Goal: Information Seeking & Learning: Learn about a topic

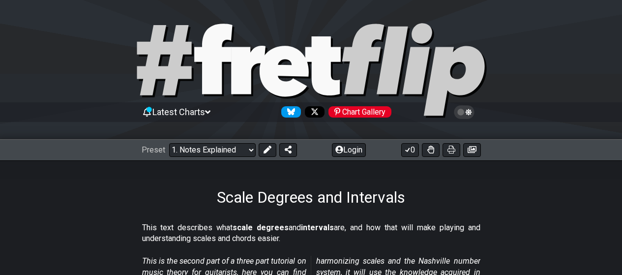
click at [169, 143] on select "Welcome to #fretflip! Initial Preset Custom Preset Minor Pentatonic Major Penta…" at bounding box center [212, 150] width 86 height 14
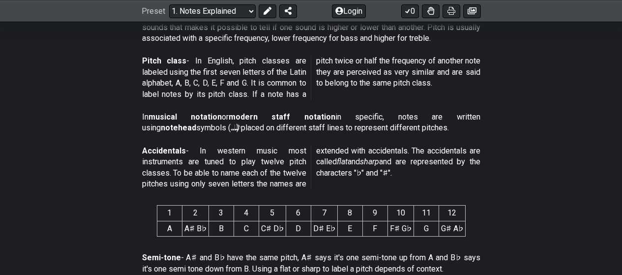
scroll to position [344, 0]
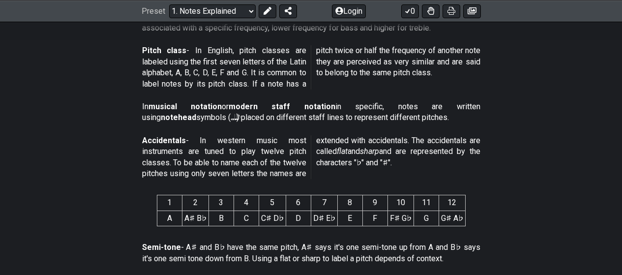
click at [177, 218] on td "A" at bounding box center [169, 217] width 25 height 15
click at [175, 196] on th "1" at bounding box center [169, 202] width 25 height 15
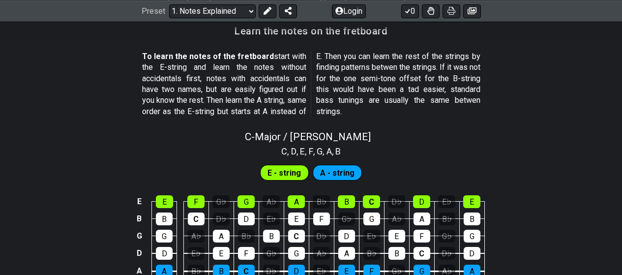
scroll to position [934, 0]
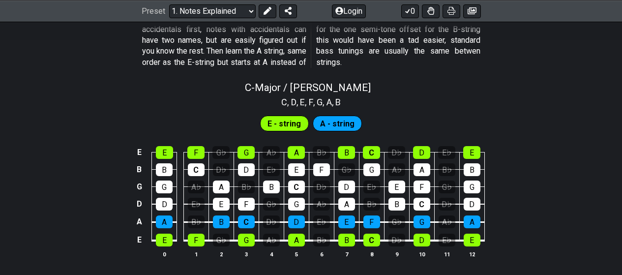
click at [284, 123] on span "E - string" at bounding box center [283, 123] width 33 height 14
click at [156, 245] on div "E" at bounding box center [164, 239] width 17 height 13
click at [166, 238] on div "E" at bounding box center [164, 239] width 17 height 13
click at [165, 223] on div "A" at bounding box center [164, 221] width 17 height 13
click at [165, 220] on div "A" at bounding box center [164, 221] width 17 height 13
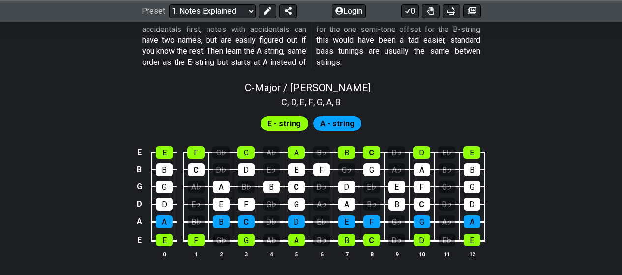
click at [342, 123] on span "A - string" at bounding box center [337, 123] width 34 height 14
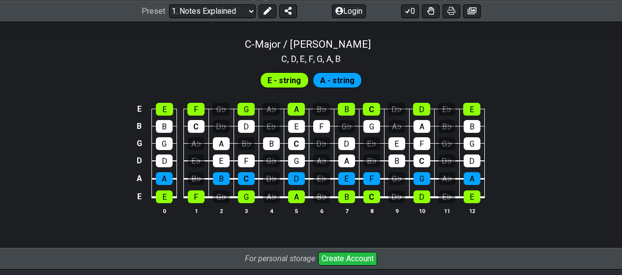
scroll to position [1032, 0]
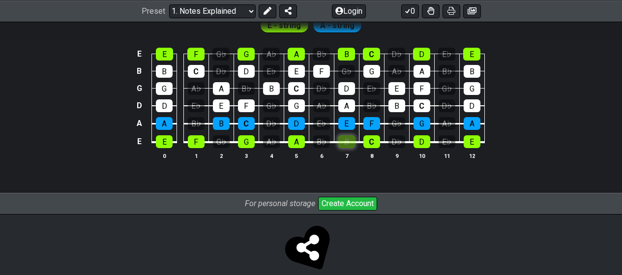
click at [344, 140] on div "B" at bounding box center [346, 141] width 17 height 13
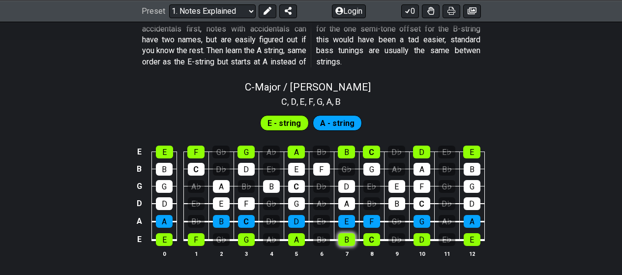
scroll to position [934, 0]
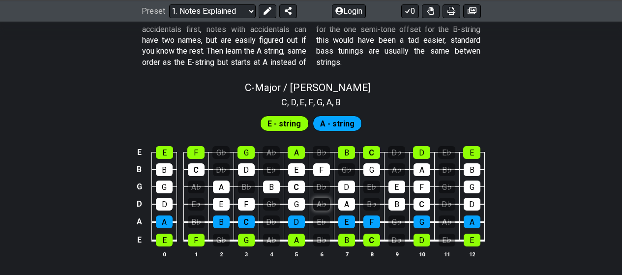
click at [317, 201] on div "A♭" at bounding box center [321, 204] width 17 height 13
click at [318, 201] on div "A♭" at bounding box center [321, 204] width 17 height 13
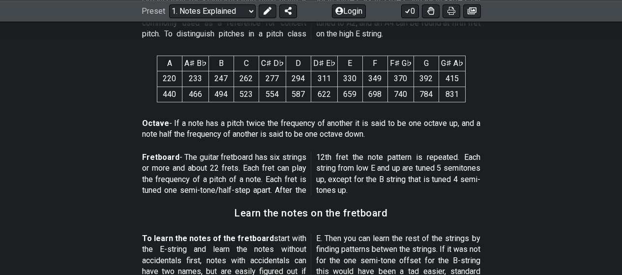
scroll to position [688, 0]
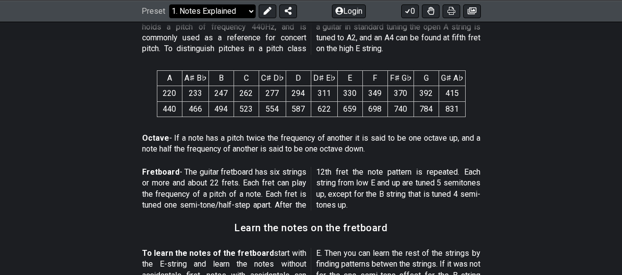
click at [243, 11] on select "Welcome to #fretflip! Initial Preset Custom Preset Minor Pentatonic Major Penta…" at bounding box center [212, 11] width 86 height 14
click at [169, 4] on select "Welcome to #fretflip! Initial Preset Custom Preset Minor Pentatonic Major Penta…" at bounding box center [212, 11] width 86 height 14
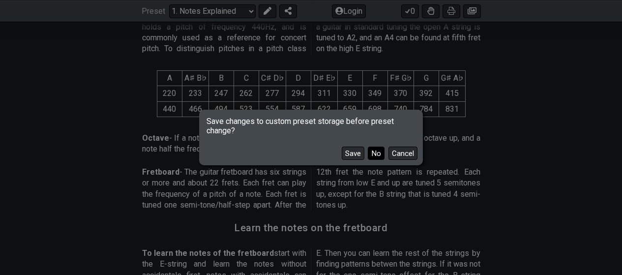
click at [371, 157] on button "No" at bounding box center [376, 152] width 17 height 13
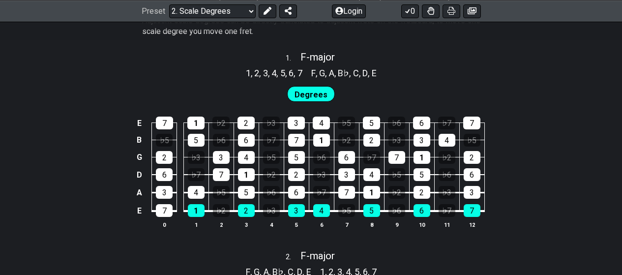
scroll to position [639, 0]
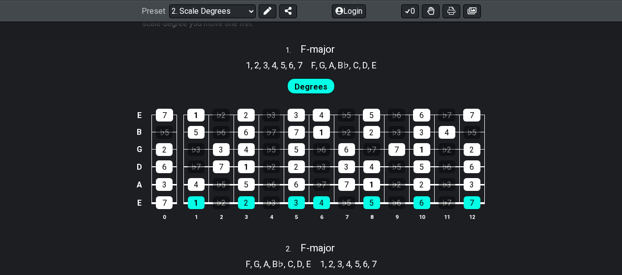
click at [322, 93] on div "Degrees" at bounding box center [311, 86] width 48 height 16
click at [323, 84] on span "Degrees" at bounding box center [310, 87] width 33 height 14
click at [297, 123] on td "7" at bounding box center [296, 123] width 25 height 17
click at [299, 116] on div "3" at bounding box center [295, 115] width 17 height 13
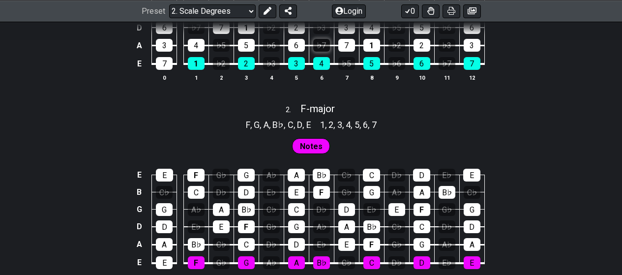
scroll to position [786, 0]
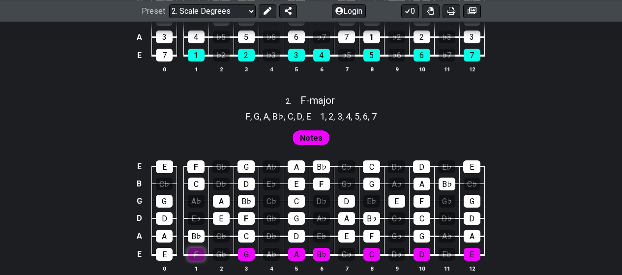
click at [200, 253] on div "F" at bounding box center [196, 254] width 17 height 13
click at [199, 254] on div "F" at bounding box center [196, 254] width 17 height 13
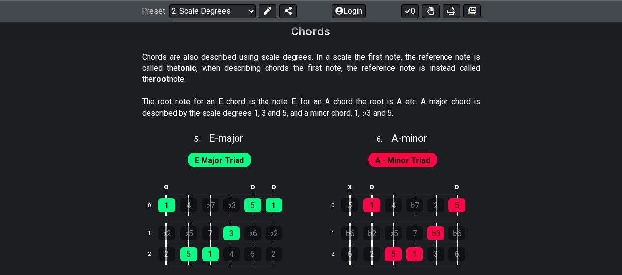
scroll to position [1510, 0]
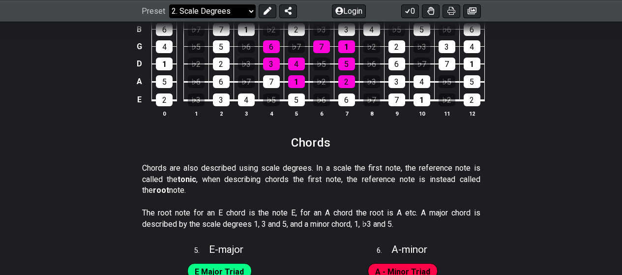
click at [220, 10] on select "Welcome to #fretflip! Initial Preset Custom Preset Minor Pentatonic Major Penta…" at bounding box center [212, 11] width 86 height 14
click at [169, 4] on select "Welcome to #fretflip! Initial Preset Custom Preset Minor Pentatonic Major Penta…" at bounding box center [212, 11] width 86 height 14
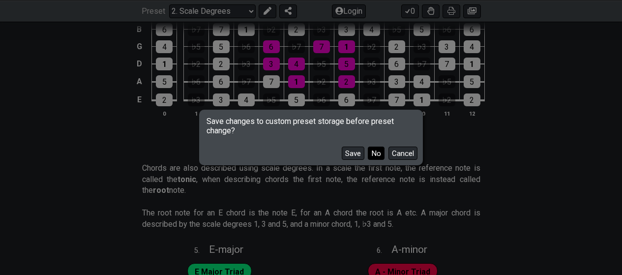
click at [376, 148] on button "No" at bounding box center [376, 152] width 17 height 13
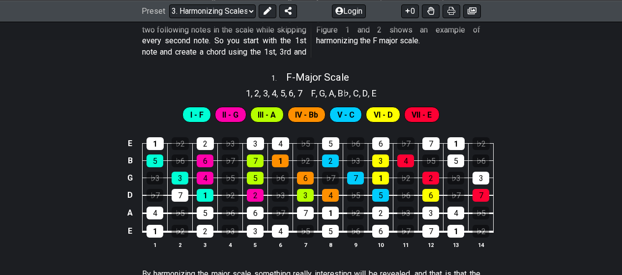
scroll to position [393, 0]
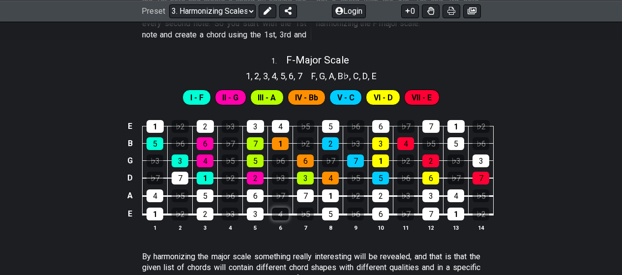
click at [275, 212] on div "4" at bounding box center [280, 213] width 17 height 13
click at [277, 212] on div "4" at bounding box center [280, 213] width 17 height 13
click at [260, 215] on div "3" at bounding box center [255, 213] width 17 height 13
click at [251, 189] on div "6" at bounding box center [255, 195] width 17 height 13
click at [280, 209] on div "4" at bounding box center [280, 213] width 17 height 13
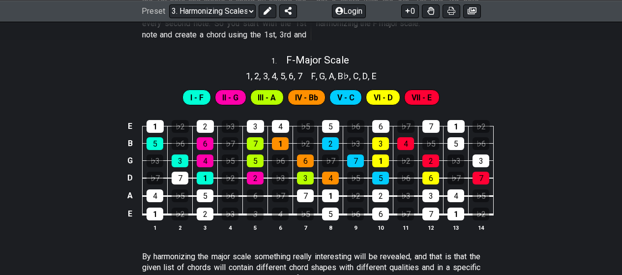
click at [245, 174] on td "2" at bounding box center [255, 169] width 25 height 18
click at [250, 174] on div "2" at bounding box center [255, 178] width 17 height 13
click at [254, 177] on div "2" at bounding box center [255, 178] width 17 height 13
click at [256, 193] on div "6" at bounding box center [255, 195] width 17 height 13
click at [281, 175] on div "♭3" at bounding box center [280, 178] width 17 height 13
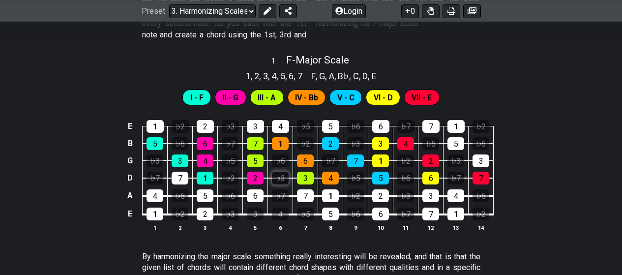
click at [279, 181] on div "♭3" at bounding box center [280, 178] width 17 height 13
click at [279, 179] on div "♭3" at bounding box center [280, 178] width 17 height 13
click at [275, 161] on div "♭6" at bounding box center [280, 160] width 17 height 13
click at [298, 143] on div "♭2" at bounding box center [305, 143] width 17 height 13
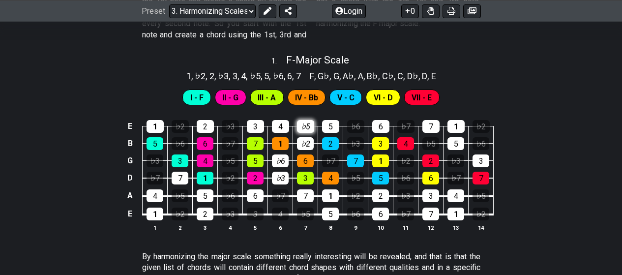
click at [306, 123] on div "♭5" at bounding box center [305, 126] width 17 height 13
click at [307, 126] on div "♭5" at bounding box center [305, 126] width 17 height 13
click at [308, 144] on div "♭2" at bounding box center [305, 143] width 17 height 13
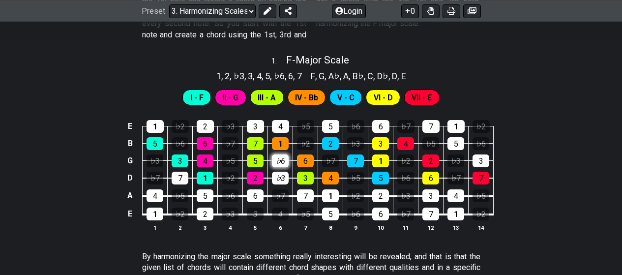
click at [282, 166] on div "♭6" at bounding box center [280, 160] width 17 height 13
click at [280, 175] on div "♭3" at bounding box center [280, 178] width 17 height 13
click at [251, 210] on div "3" at bounding box center [255, 213] width 17 height 13
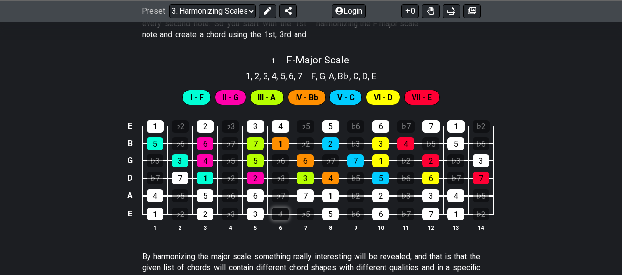
click at [276, 212] on div "4" at bounding box center [280, 213] width 17 height 13
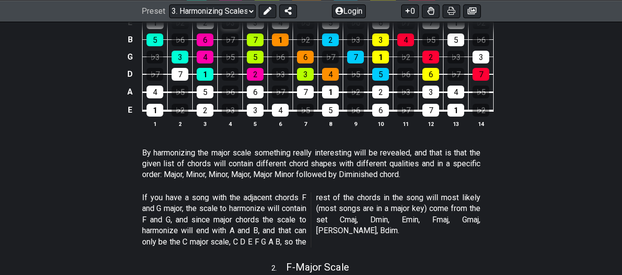
scroll to position [487, 0]
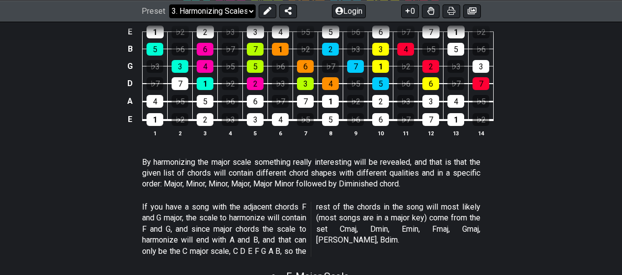
click at [222, 11] on select "Welcome to #fretflip! Initial Preset Custom Preset Minor Pentatonic Major Penta…" at bounding box center [212, 11] width 86 height 14
click at [169, 4] on select "Welcome to #fretflip! Initial Preset Custom Preset Minor Pentatonic Major Penta…" at bounding box center [212, 11] width 86 height 14
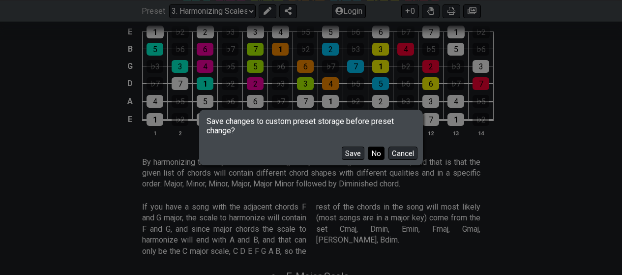
click at [376, 150] on button "No" at bounding box center [376, 152] width 17 height 13
select select "/welcome"
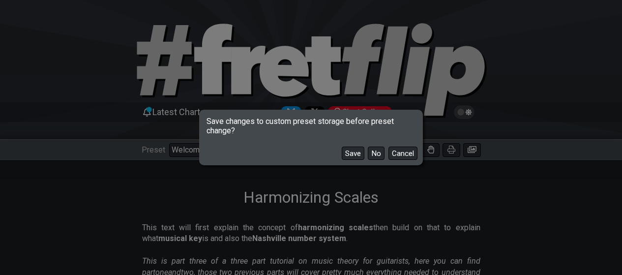
select select "C"
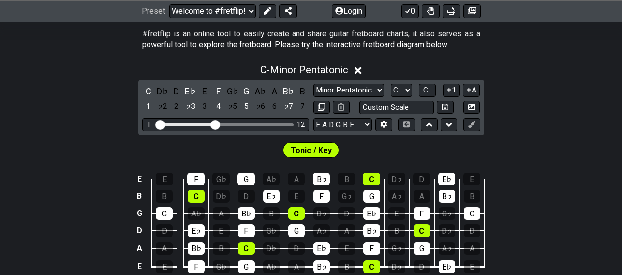
scroll to position [197, 0]
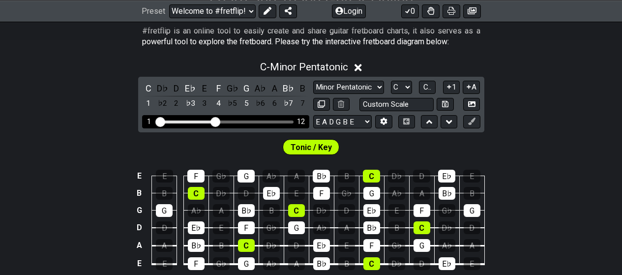
click at [219, 121] on input "Visible fret range" at bounding box center [226, 121] width 140 height 0
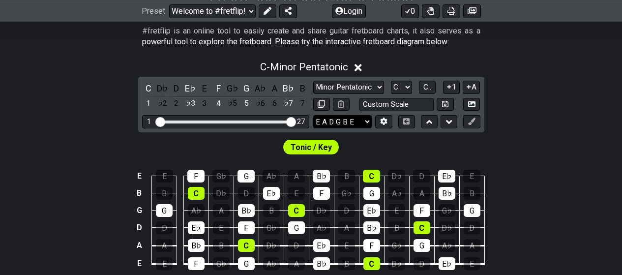
drag, startPoint x: 219, startPoint y: 124, endPoint x: 337, endPoint y: 127, distance: 118.5
click at [295, 121] on input "Visible fret range" at bounding box center [226, 121] width 140 height 0
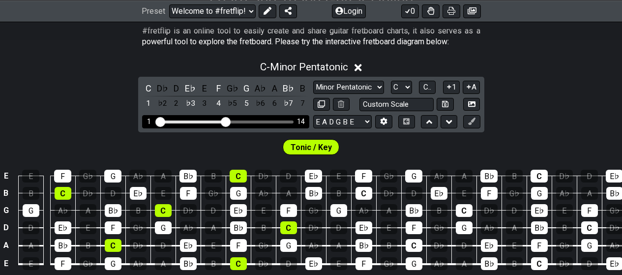
drag, startPoint x: 289, startPoint y: 121, endPoint x: 227, endPoint y: 127, distance: 62.7
click at [227, 121] on input "Visible fret range" at bounding box center [226, 121] width 140 height 0
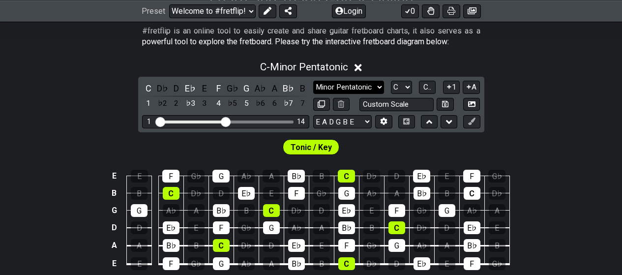
click at [373, 87] on select "Minor Pentatonic Click to edit Minor Pentatonic Major Pentatonic Minor Blues Ma…" at bounding box center [348, 87] width 71 height 13
click at [492, 95] on div "C - Minor Pentatonic C D♭ D E♭ E F G♭ G A♭ A B♭ B 1 ♭2 2 ♭3 3 4 ♭5 5 ♭6 6 ♭7 7 …" at bounding box center [311, 175] width 622 height 240
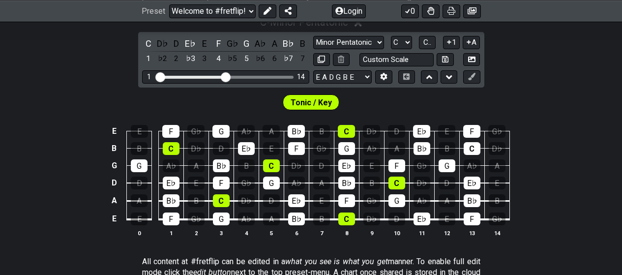
scroll to position [246, 0]
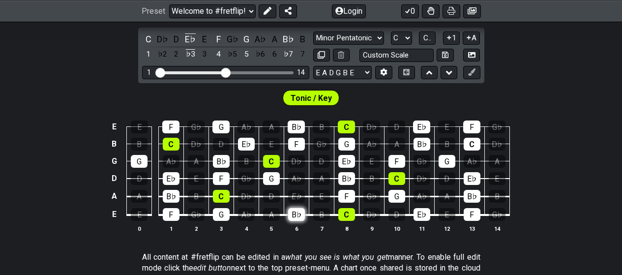
drag, startPoint x: 298, startPoint y: 201, endPoint x: 297, endPoint y: 213, distance: 11.4
click at [299, 201] on div "E♭" at bounding box center [296, 196] width 17 height 13
click at [299, 195] on div "E♭" at bounding box center [296, 196] width 17 height 13
click at [292, 198] on div "E♭" at bounding box center [296, 196] width 17 height 13
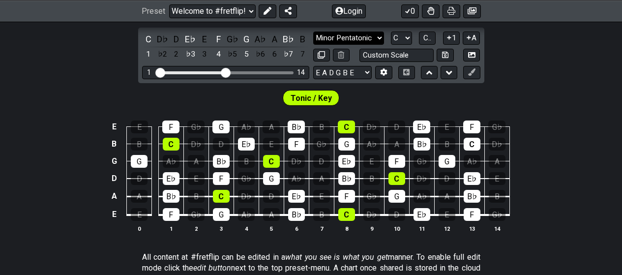
click at [358, 38] on select "Minor Pentatonic Click to edit Minor Pentatonic Major Pentatonic Minor Blues Ma…" at bounding box center [348, 37] width 71 height 13
click at [313, 31] on select "Minor Pentatonic Click to edit Minor Pentatonic Major Pentatonic Minor Blues Ma…" at bounding box center [348, 37] width 71 height 13
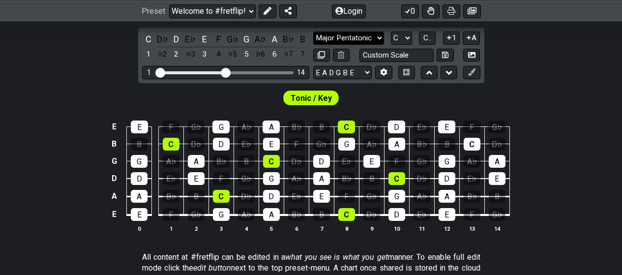
click at [355, 40] on select "Minor Pentatonic Click to edit Minor Pentatonic Major Pentatonic Minor Blues Ma…" at bounding box center [348, 37] width 71 height 13
click at [313, 31] on select "Minor Pentatonic Click to edit Minor Pentatonic Major Pentatonic Minor Blues Ma…" at bounding box center [348, 37] width 71 height 13
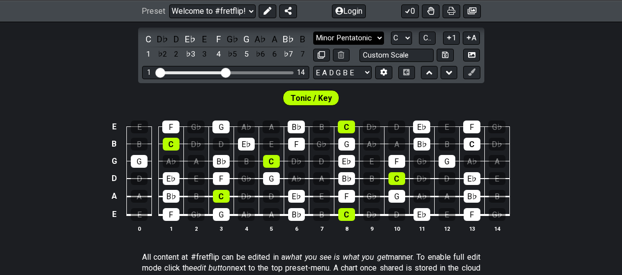
click at [364, 39] on select "Minor Pentatonic Click to edit Minor Pentatonic Major Pentatonic Minor Blues Ma…" at bounding box center [348, 37] width 71 height 13
click at [313, 31] on select "Minor Pentatonic Click to edit Minor Pentatonic Major Pentatonic Minor Blues Ma…" at bounding box center [348, 37] width 71 height 13
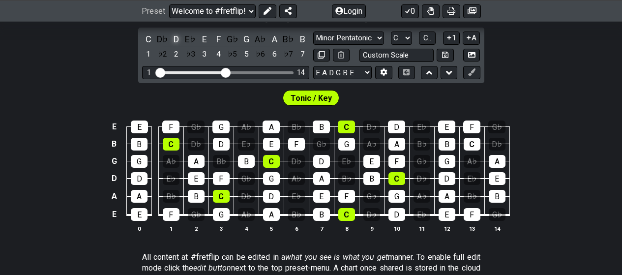
click at [173, 36] on div "D" at bounding box center [176, 38] width 13 height 13
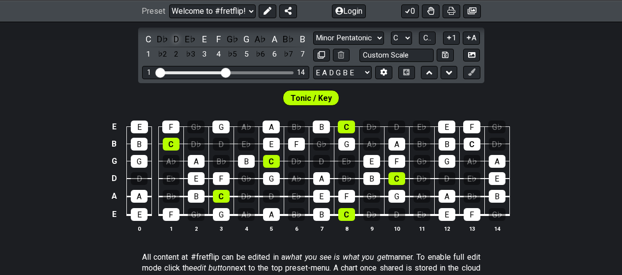
click at [174, 37] on div "D" at bounding box center [176, 38] width 13 height 13
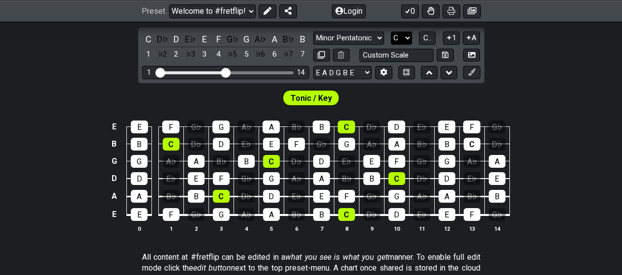
click at [395, 40] on select "A♭ A A♯ B♭ B C C♯ D♭ D D♯ E♭ E F F♯ G♭ G G♯" at bounding box center [401, 37] width 21 height 13
click at [391, 31] on select "A♭ A A♯ B♭ B C C♯ D♭ D D♯ E♭ E F F♯ G♭ G G♯" at bounding box center [401, 37] width 21 height 13
click at [351, 27] on div "C - Unsaved Scale C D♭ D E♭ E F G♭ G A♭ A B♭ B 1 ♭2 2 ♭3 3 4 ♭5 5 ♭6 6 ♭7 7 Min…" at bounding box center [311, 126] width 622 height 240
click at [353, 34] on select "Minor Pentatonic Click to edit Minor Pentatonic Major Pentatonic Minor Blues Ma…" at bounding box center [348, 37] width 71 height 13
click at [313, 31] on select "Minor Pentatonic Click to edit Minor Pentatonic Major Pentatonic Minor Blues Ma…" at bounding box center [348, 37] width 71 height 13
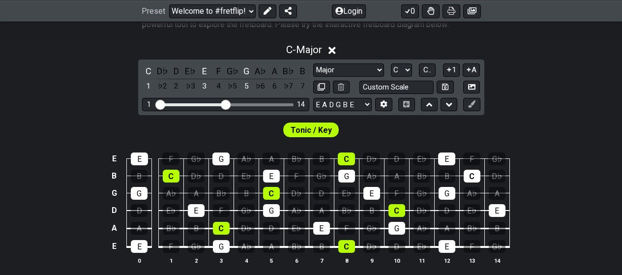
scroll to position [197, 0]
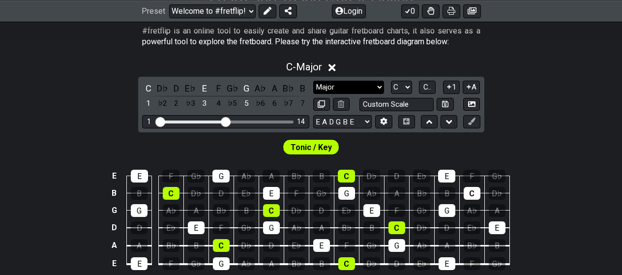
click at [357, 82] on select "Minor Pentatonic Click to edit Minor Pentatonic Major Pentatonic Minor Blues Ma…" at bounding box center [348, 87] width 71 height 13
click at [313, 81] on select "Minor Pentatonic Click to edit Minor Pentatonic Major Pentatonic Minor Blues Ma…" at bounding box center [348, 87] width 71 height 13
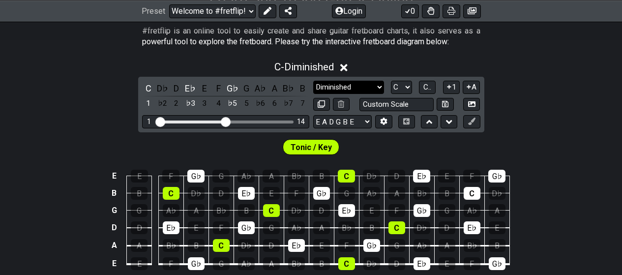
click at [344, 81] on select "Minor Pentatonic Click to edit Minor Pentatonic Major Pentatonic Minor Blues Ma…" at bounding box center [348, 87] width 71 height 13
click at [313, 81] on select "Minor Pentatonic Click to edit Minor Pentatonic Major Pentatonic Minor Blues Ma…" at bounding box center [348, 87] width 71 height 13
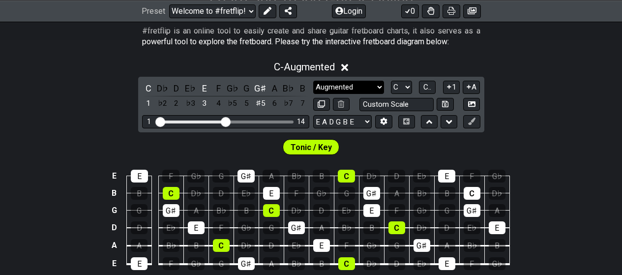
click at [373, 88] on select "Minor Pentatonic Click to edit Minor Pentatonic Major Pentatonic Minor Blues Ma…" at bounding box center [348, 87] width 71 height 13
click at [313, 81] on select "Minor Pentatonic Click to edit Minor Pentatonic Major Pentatonic Minor Blues Ma…" at bounding box center [348, 87] width 71 height 13
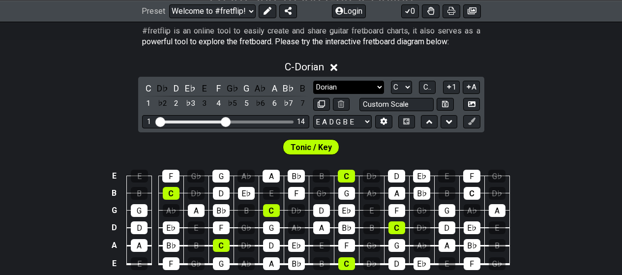
click at [370, 93] on select "Minor Pentatonic Click to edit Minor Pentatonic Major Pentatonic Minor Blues Ma…" at bounding box center [348, 87] width 71 height 13
click at [313, 81] on select "Minor Pentatonic Click to edit Minor Pentatonic Major Pentatonic Minor Blues Ma…" at bounding box center [348, 87] width 71 height 13
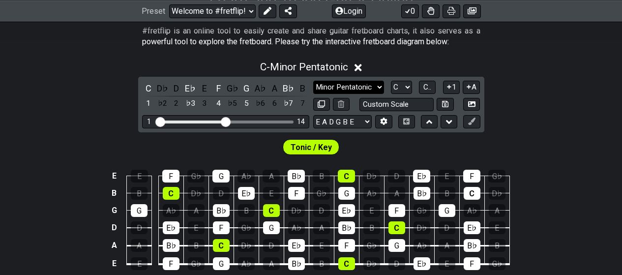
click at [374, 82] on select "Minor Pentatonic Click to edit Minor Pentatonic Major Pentatonic Minor Blues Ma…" at bounding box center [348, 87] width 71 height 13
select select "Major Pentatonic"
click at [313, 81] on select "Minor Pentatonic Click to edit Minor Pentatonic Major Pentatonic Minor Blues Ma…" at bounding box center [348, 87] width 71 height 13
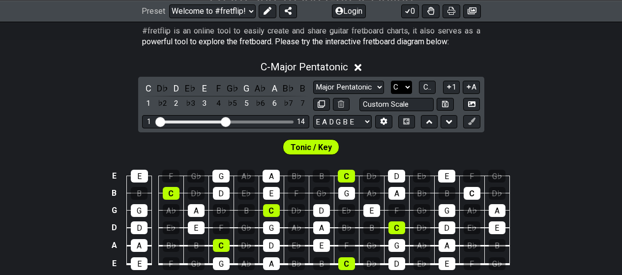
click at [400, 85] on select "A♭ A A♯ B♭ B C C♯ D♭ D D♯ E♭ E F F♯ G♭ G G♯" at bounding box center [401, 87] width 21 height 13
click at [391, 81] on select "A♭ A A♯ B♭ B C C♯ D♭ D D♯ E♭ E F F♯ G♭ G G♯" at bounding box center [401, 87] width 21 height 13
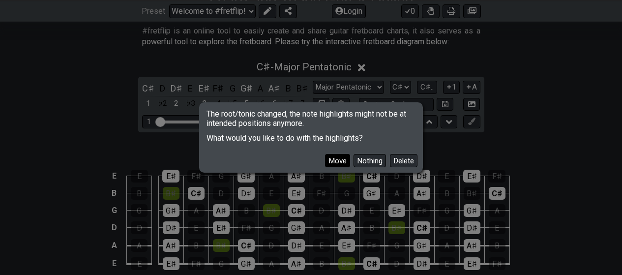
click at [342, 164] on button "Move" at bounding box center [337, 160] width 25 height 13
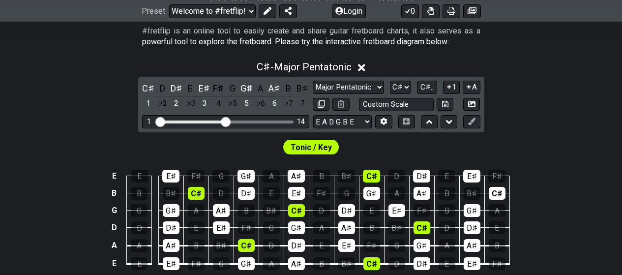
click at [305, 141] on span "Tonic / Key" at bounding box center [310, 147] width 41 height 14
click at [312, 151] on span "Tonic / Key" at bounding box center [310, 147] width 41 height 14
click at [321, 147] on span "Tonic / Key" at bounding box center [310, 147] width 41 height 14
click at [358, 116] on select "E A D G B E E A D G B E E A D G B E B E A D F♯ B A D G C E A D A D G B E E♭ A♭ …" at bounding box center [342, 121] width 58 height 13
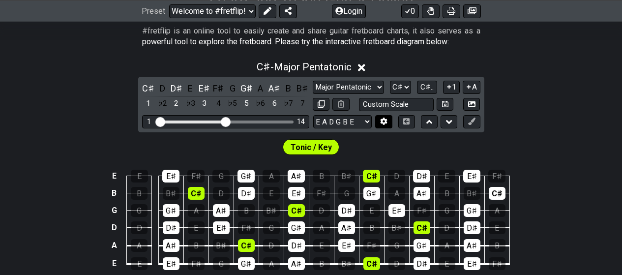
click at [388, 118] on button at bounding box center [383, 121] width 17 height 13
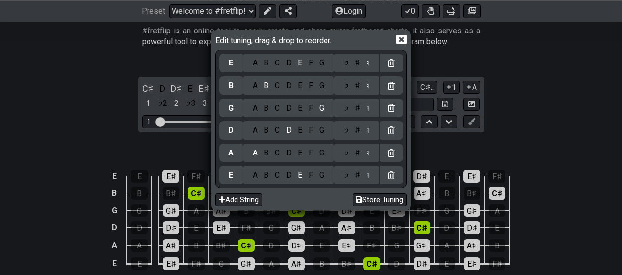
click at [401, 36] on icon at bounding box center [401, 39] width 10 height 10
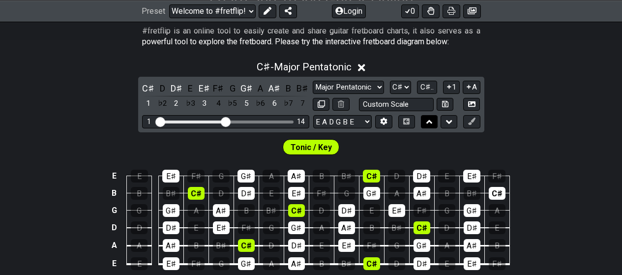
click at [429, 122] on icon at bounding box center [429, 122] width 6 height 10
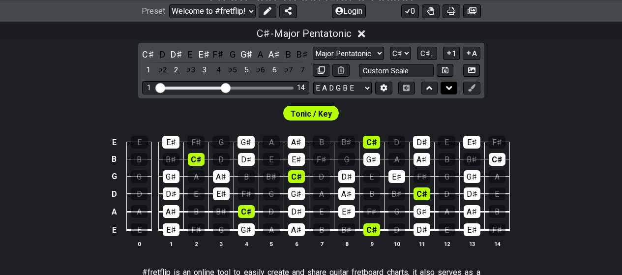
click at [443, 89] on button at bounding box center [448, 88] width 17 height 13
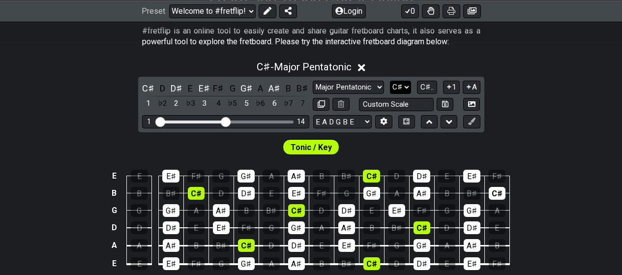
click at [401, 88] on select "A♭ A A♯ B♭ B C C♯ D♭ D D♯ E♭ E F F♯ G♭ G G♯" at bounding box center [400, 87] width 21 height 13
select select "Db"
click at [390, 81] on select "A♭ A A♯ B♭ B C C♯ D♭ D D♯ E♭ E F F♯ G♭ G G♯" at bounding box center [400, 87] width 21 height 13
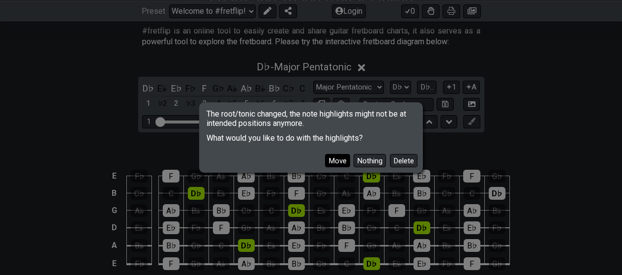
click at [343, 162] on button "Move" at bounding box center [337, 160] width 25 height 13
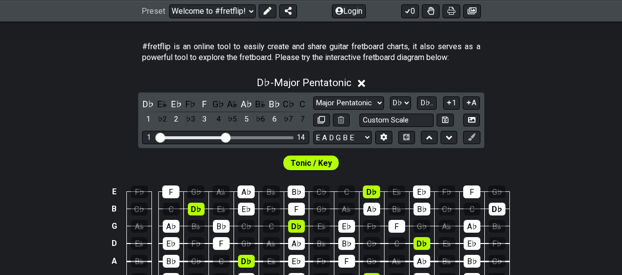
scroll to position [175, 0]
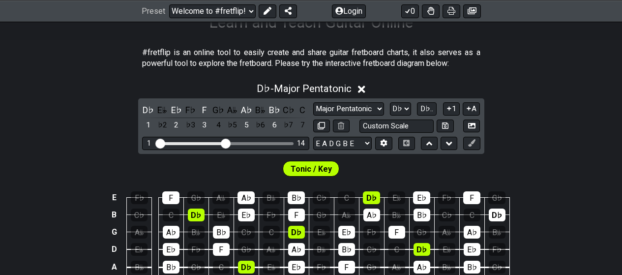
drag, startPoint x: 230, startPoint y: 144, endPoint x: 309, endPoint y: 143, distance: 78.6
click at [309, 143] on div "D♭ E𝄫 E♭ F♭ F G♭ A𝄫 A♭ B𝄫 B♭ C♭ C 1 ♭2 2 ♭3 3 4 ♭5 5 ♭6 6 ♭7 7 Minor Pentatonic…" at bounding box center [311, 126] width 346 height 56
click at [289, 141] on div "1 14" at bounding box center [225, 143] width 167 height 13
click at [291, 144] on div "Visible fret range" at bounding box center [225, 143] width 136 height 3
drag, startPoint x: 225, startPoint y: 144, endPoint x: 330, endPoint y: 152, distance: 104.9
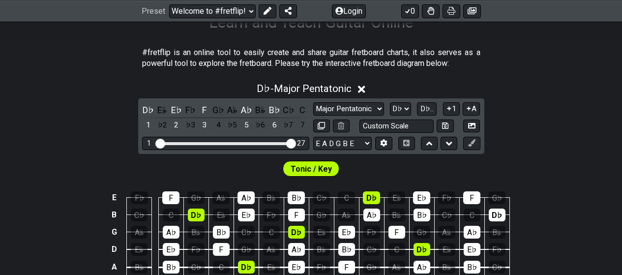
click at [295, 143] on input "Visible fret range" at bounding box center [226, 143] width 140 height 0
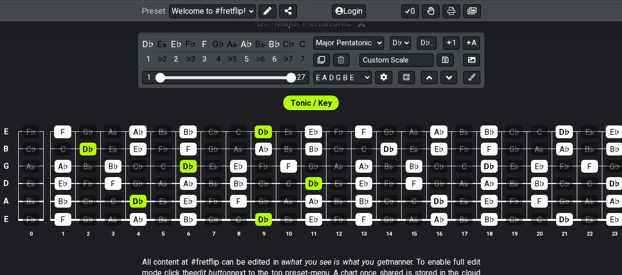
scroll to position [224, 0]
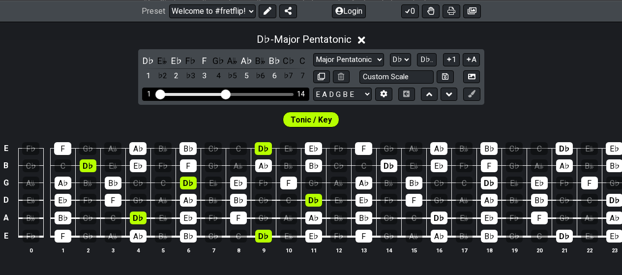
drag, startPoint x: 288, startPoint y: 94, endPoint x: 225, endPoint y: 112, distance: 65.7
click at [225, 93] on input "Visible fret range" at bounding box center [226, 93] width 140 height 0
